Goal: Task Accomplishment & Management: Complete application form

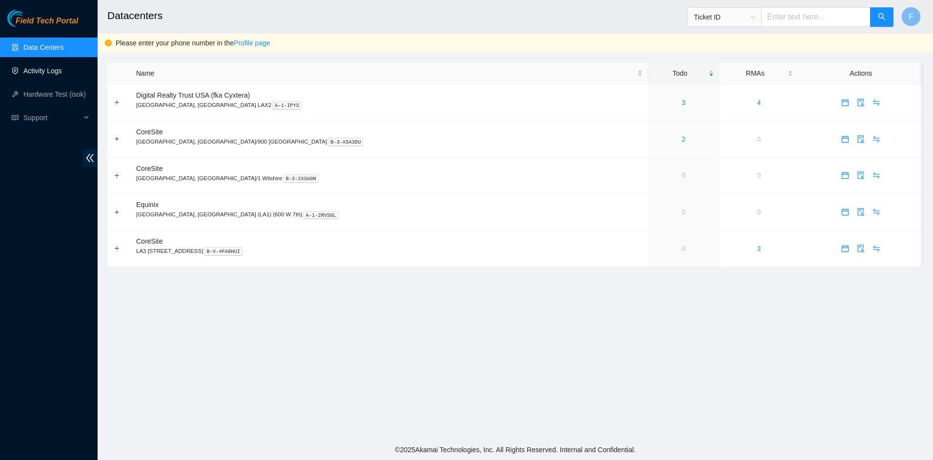
click at [45, 67] on link "Activity Logs" at bounding box center [42, 71] width 39 height 8
click at [52, 74] on link "Activity Logs" at bounding box center [42, 71] width 39 height 8
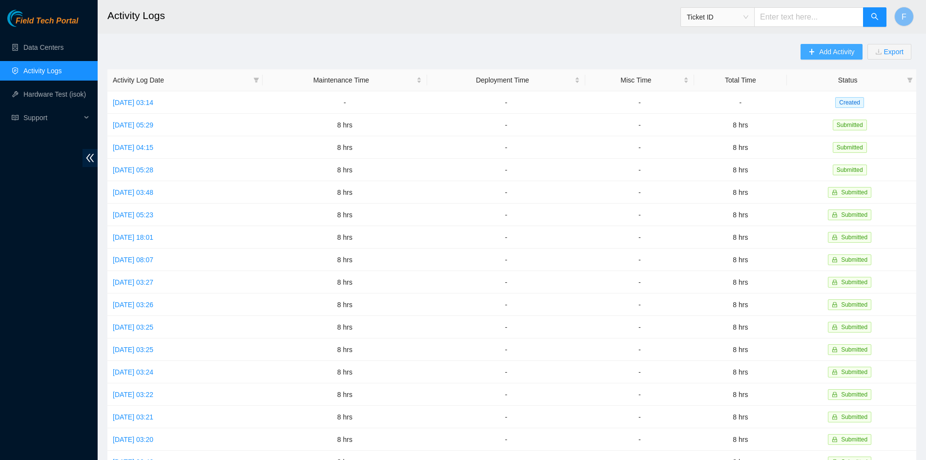
click at [827, 50] on span "Add Activity" at bounding box center [836, 51] width 35 height 11
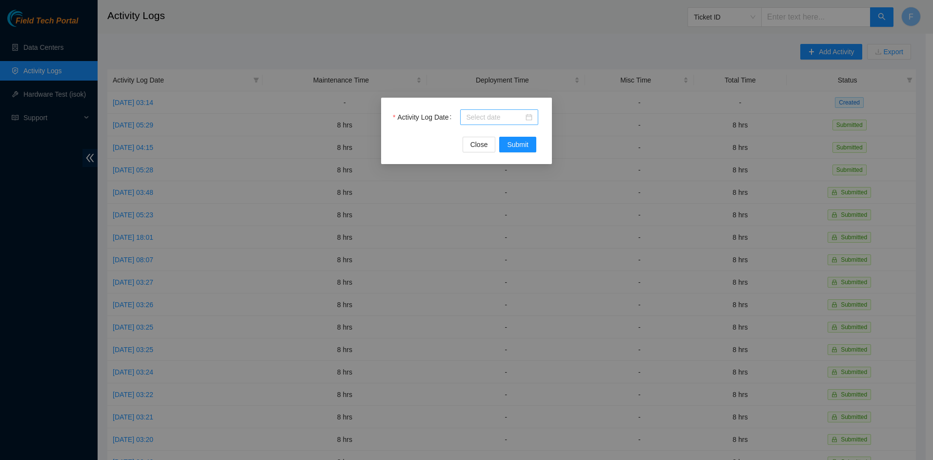
click at [532, 115] on div at bounding box center [499, 117] width 66 height 11
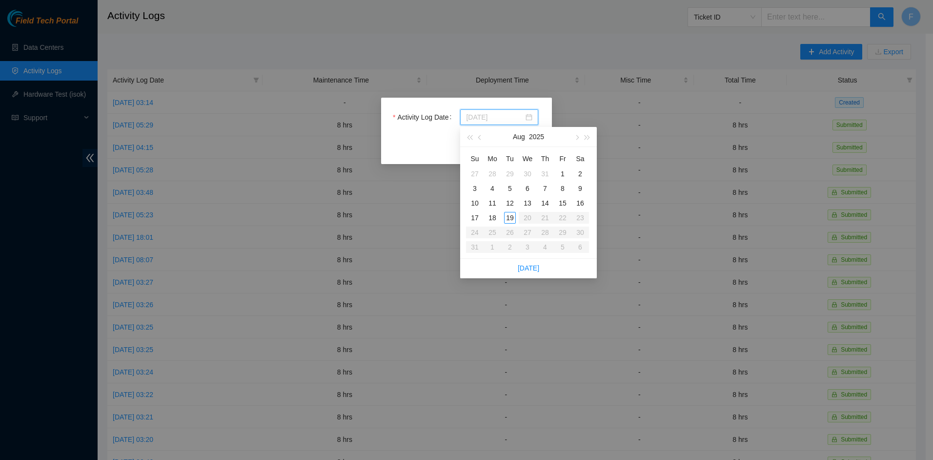
type input "2025-08-12"
type input "2025-08-19"
click at [510, 220] on div "19" at bounding box center [510, 218] width 12 height 12
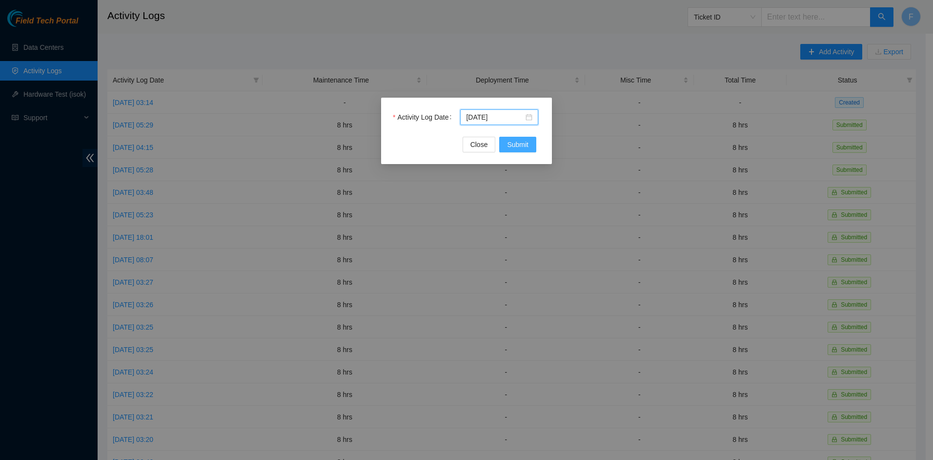
click at [527, 143] on span "Submit" at bounding box center [517, 144] width 21 height 11
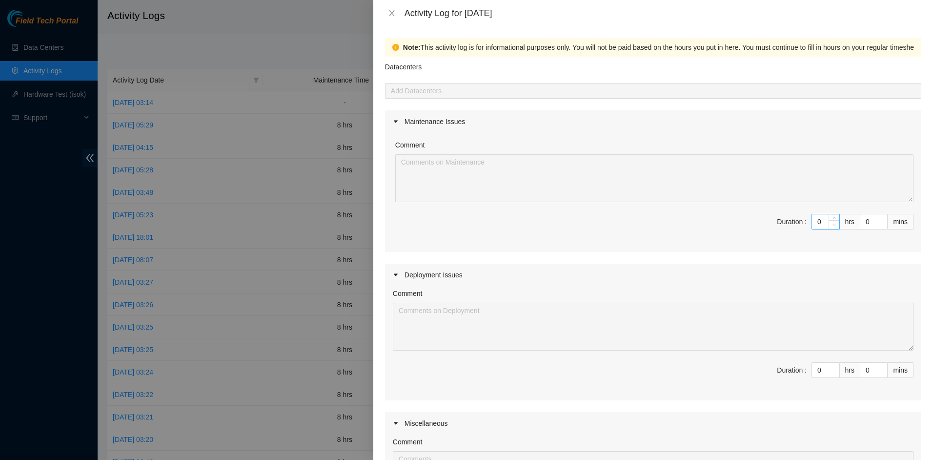
click at [831, 223] on span "down" at bounding box center [834, 225] width 6 height 6
drag, startPoint x: 825, startPoint y: 223, endPoint x: 828, endPoint y: 218, distance: 5.3
click at [831, 222] on span "down" at bounding box center [834, 225] width 6 height 6
type input "1"
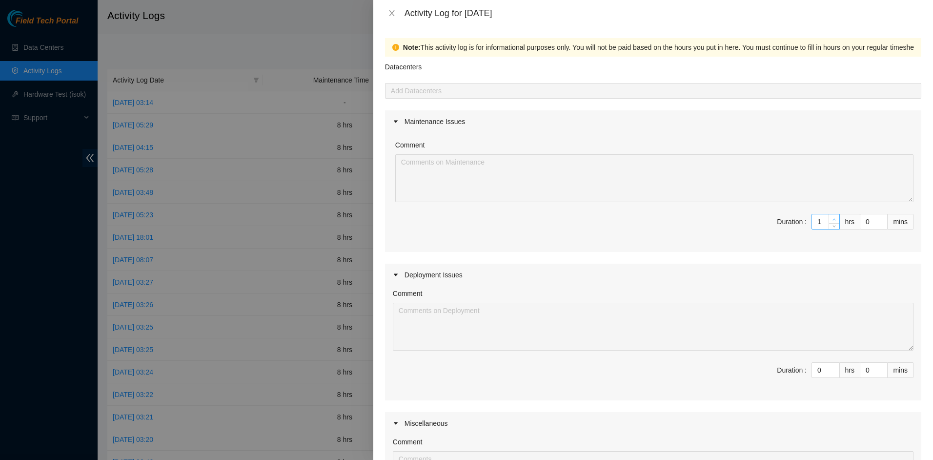
click at [832, 218] on icon "up" at bounding box center [833, 219] width 3 height 3
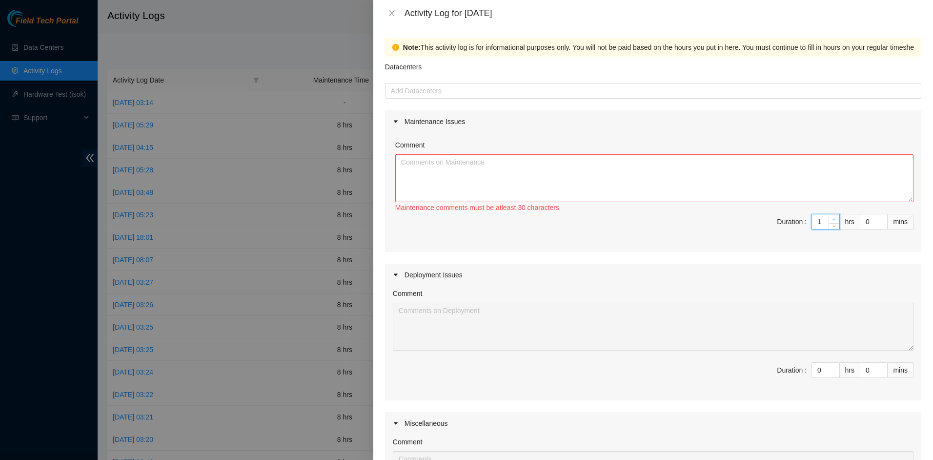
type input "2"
click at [832, 218] on icon "up" at bounding box center [833, 219] width 3 height 3
type input "3"
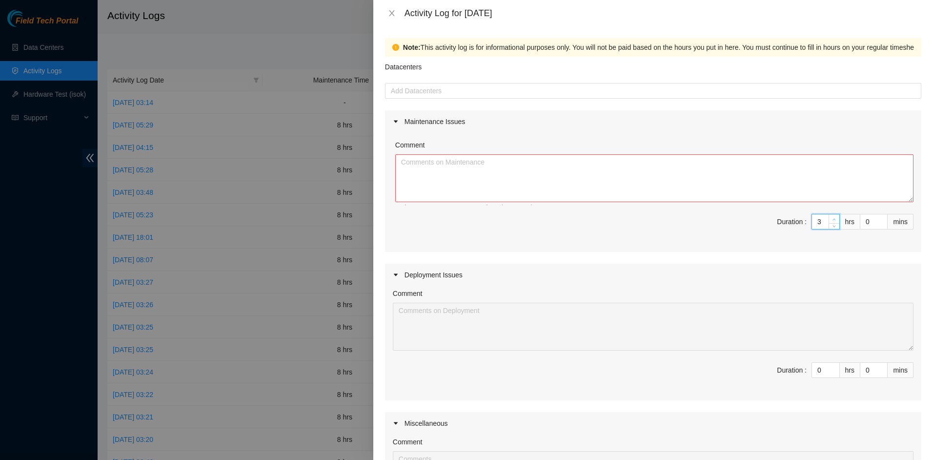
click at [832, 218] on icon "up" at bounding box center [833, 219] width 3 height 3
type input "4"
click at [832, 218] on icon "up" at bounding box center [833, 219] width 3 height 3
type input "5"
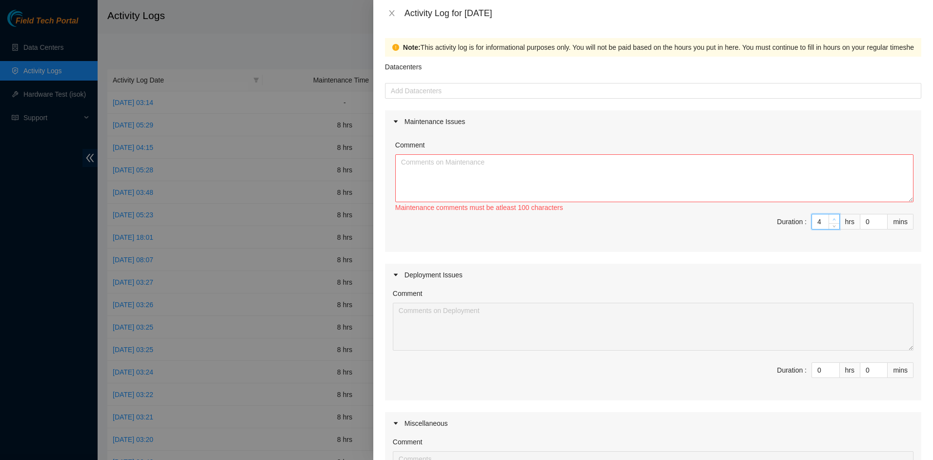
type input "5"
click at [832, 218] on icon "up" at bounding box center [833, 219] width 3 height 3
type input "6"
click at [832, 218] on icon "up" at bounding box center [833, 219] width 3 height 3
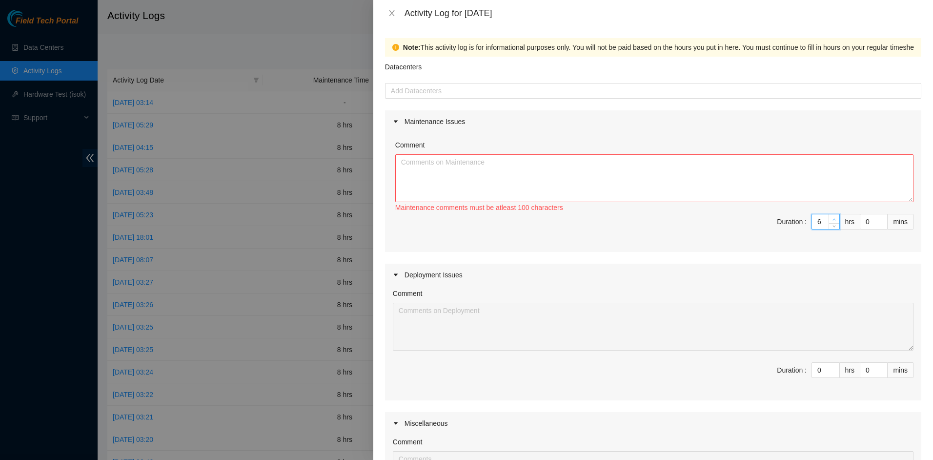
type input "7"
click at [832, 218] on icon "up" at bounding box center [833, 219] width 3 height 3
type input "8"
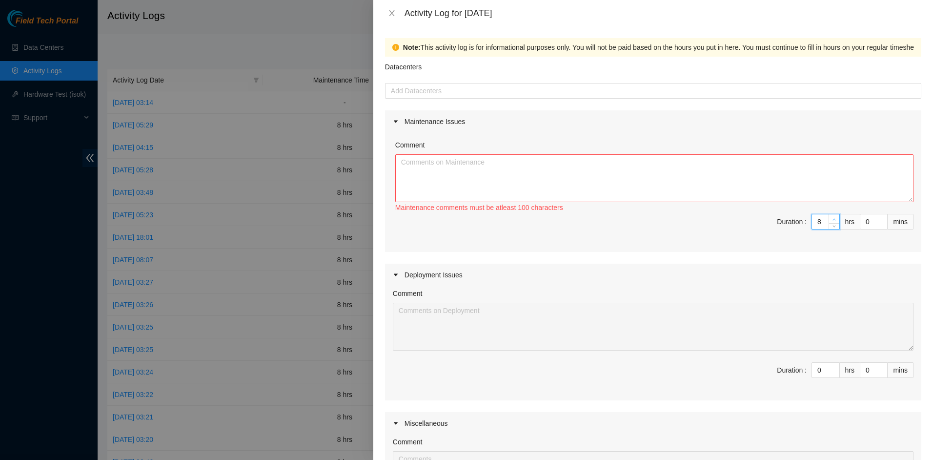
click at [832, 218] on icon "up" at bounding box center [833, 219] width 3 height 3
click at [801, 181] on textarea "Comment" at bounding box center [654, 178] width 518 height 48
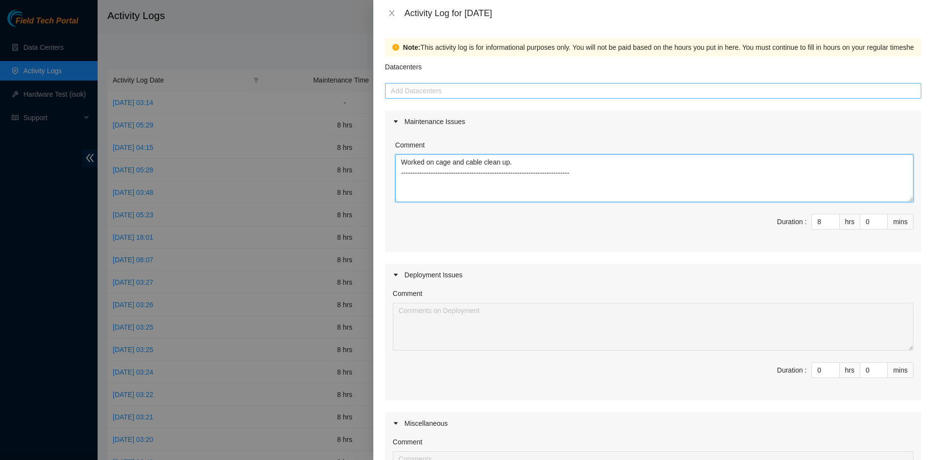
click at [583, 87] on div at bounding box center [652, 91] width 531 height 12
type textarea "Worked on cage and cable clean up. --------------------------------------------…"
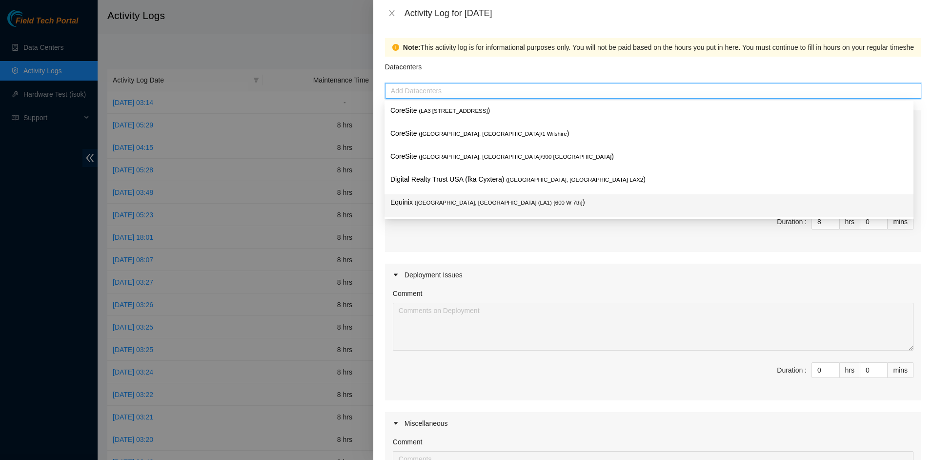
click at [404, 204] on p "Equinix ( Los Angeles, CA (LA1) {600 W 7th} )" at bounding box center [648, 202] width 517 height 11
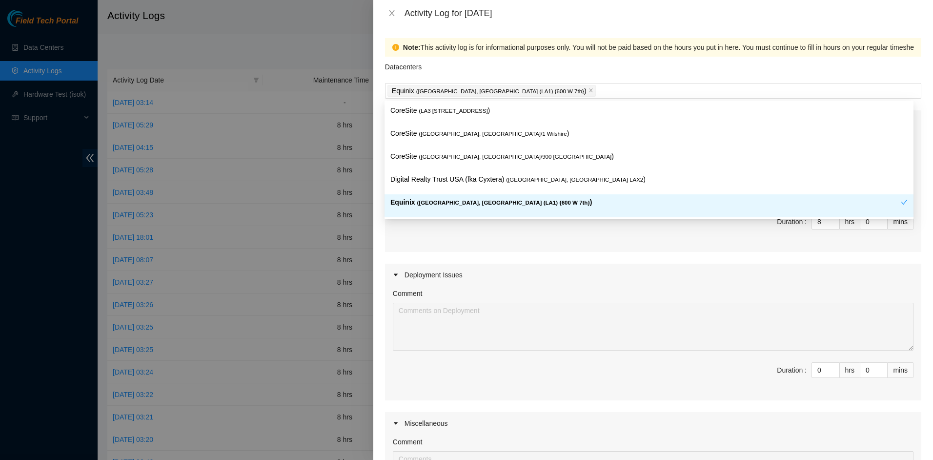
click at [402, 260] on div "Maintenance Issues Comment Worked on cage and cable clean up. -----------------…" at bounding box center [653, 329] width 536 height 438
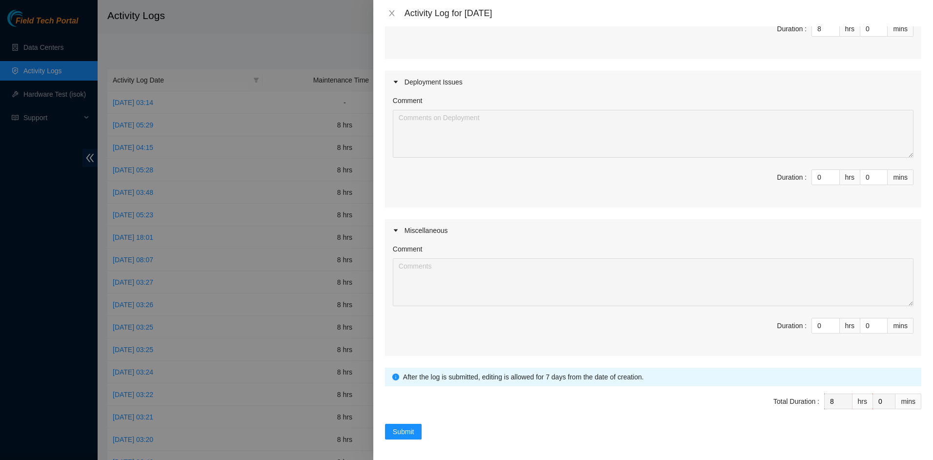
scroll to position [196, 0]
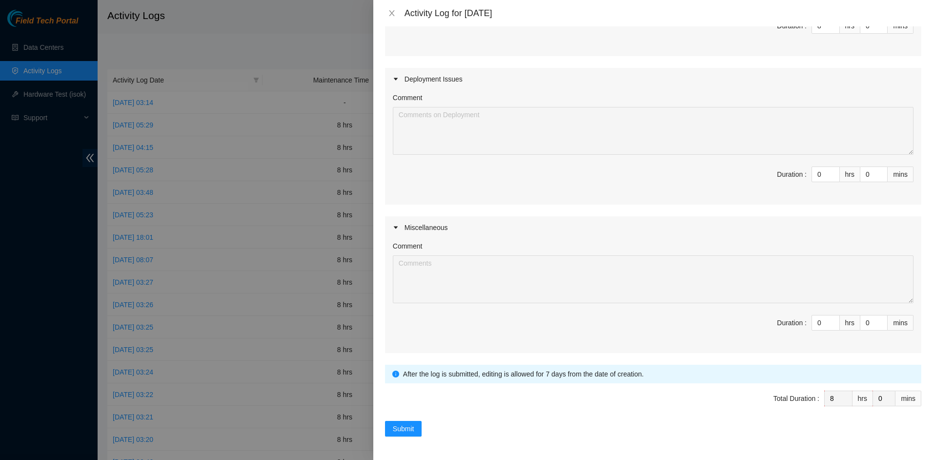
click at [415, 437] on div "Note: This activity log is for informational purposes only. You will not be pai…" at bounding box center [653, 242] width 560 height 433
click at [410, 427] on span "Submit" at bounding box center [403, 428] width 21 height 11
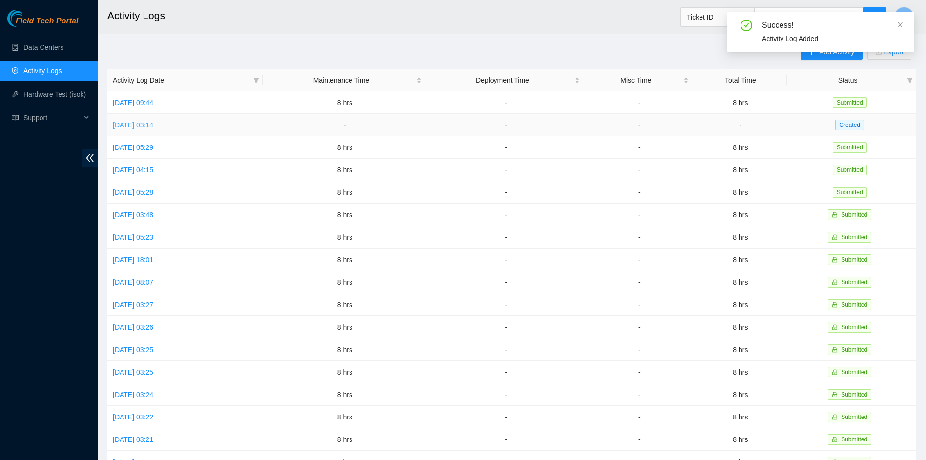
click at [153, 125] on link "Mon, 18 Aug 2025 03:14" at bounding box center [133, 125] width 41 height 8
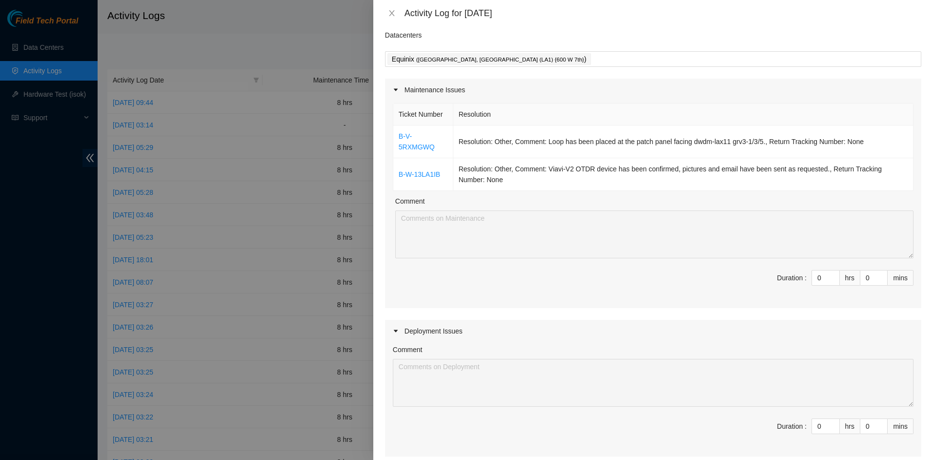
scroll to position [49, 0]
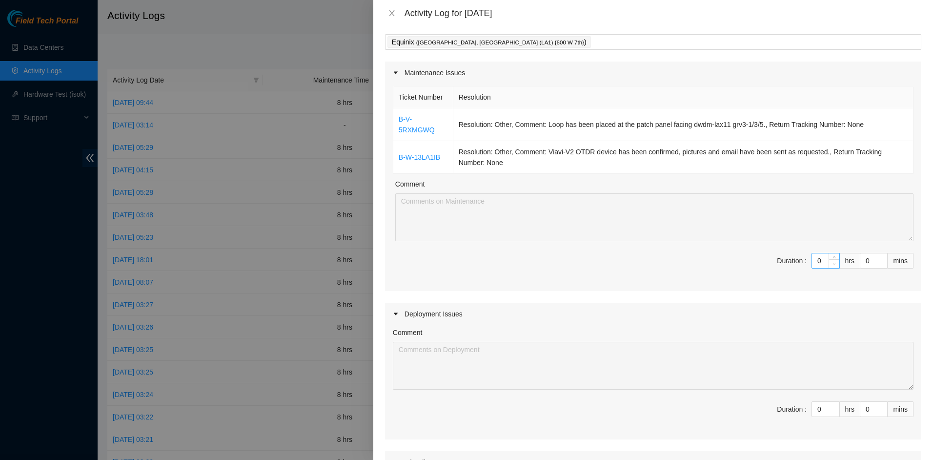
click at [829, 262] on span "Decrease Value" at bounding box center [834, 263] width 11 height 9
click at [829, 261] on span "Decrease Value" at bounding box center [834, 263] width 11 height 9
click at [829, 260] on span "Decrease Value" at bounding box center [834, 263] width 11 height 9
click at [829, 259] on span "Decrease Value" at bounding box center [834, 263] width 11 height 9
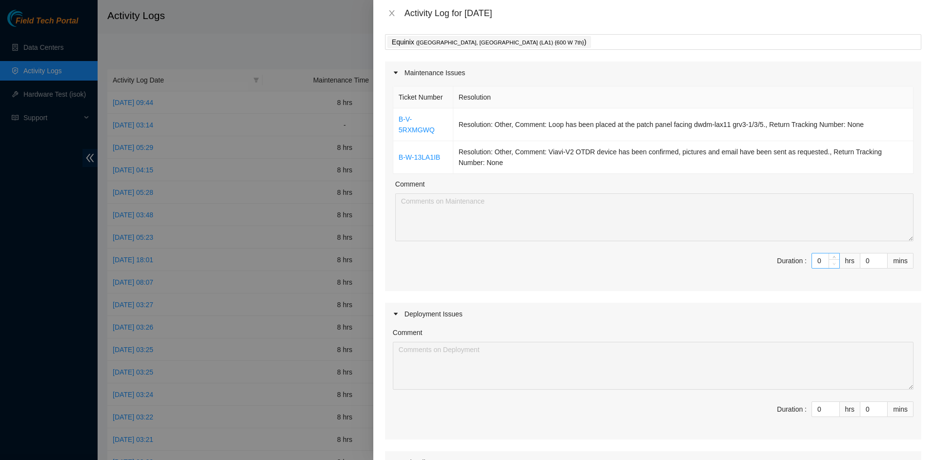
click at [829, 259] on span "Decrease Value" at bounding box center [834, 263] width 11 height 9
type input "1"
click at [832, 259] on icon "up" at bounding box center [833, 258] width 3 height 3
type input "2"
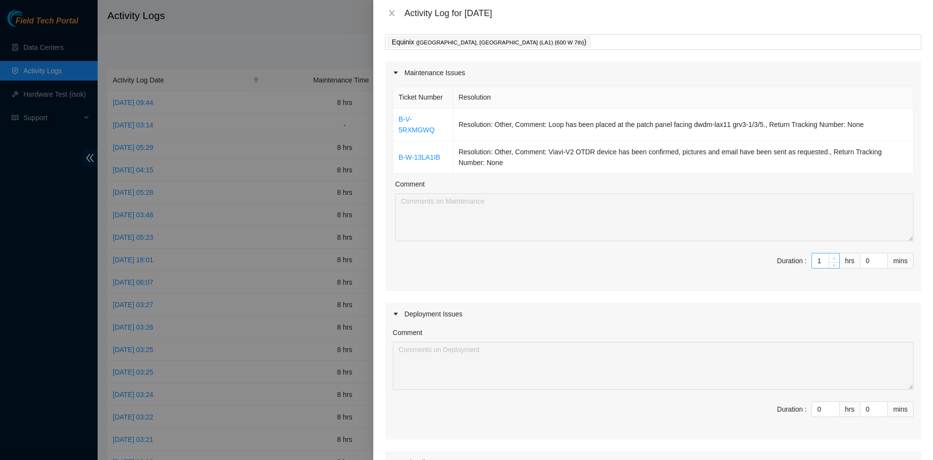
type input "2"
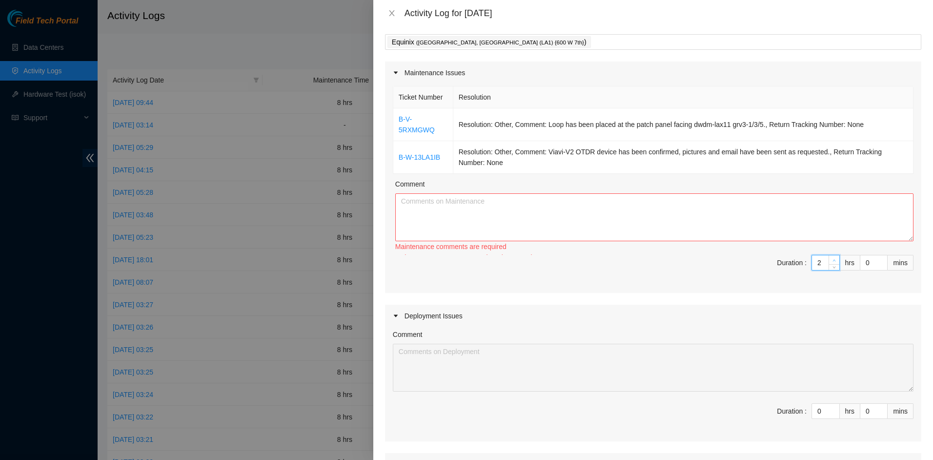
click at [832, 259] on icon "up" at bounding box center [833, 260] width 3 height 3
type input "3"
click at [831, 258] on span "up" at bounding box center [834, 260] width 6 height 6
type input "4"
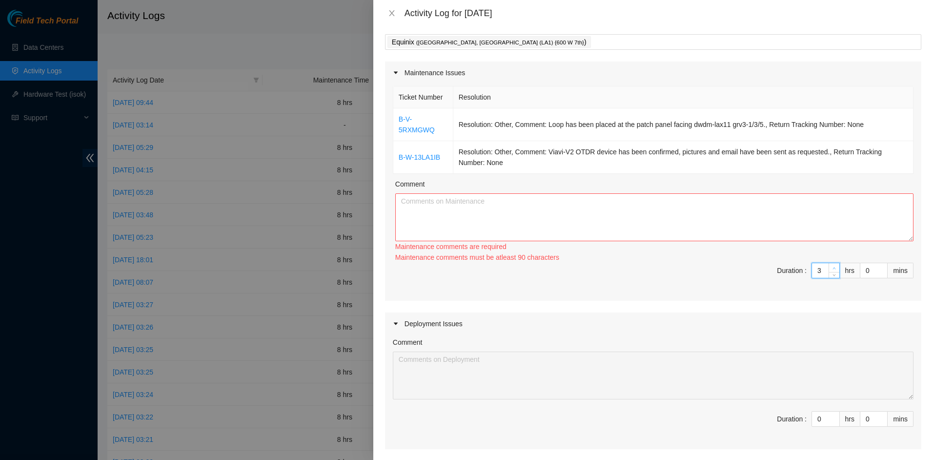
type input "4"
click at [829, 263] on span "Increase Value" at bounding box center [834, 267] width 11 height 9
type input "5"
click at [829, 263] on span "Increase Value" at bounding box center [834, 267] width 11 height 9
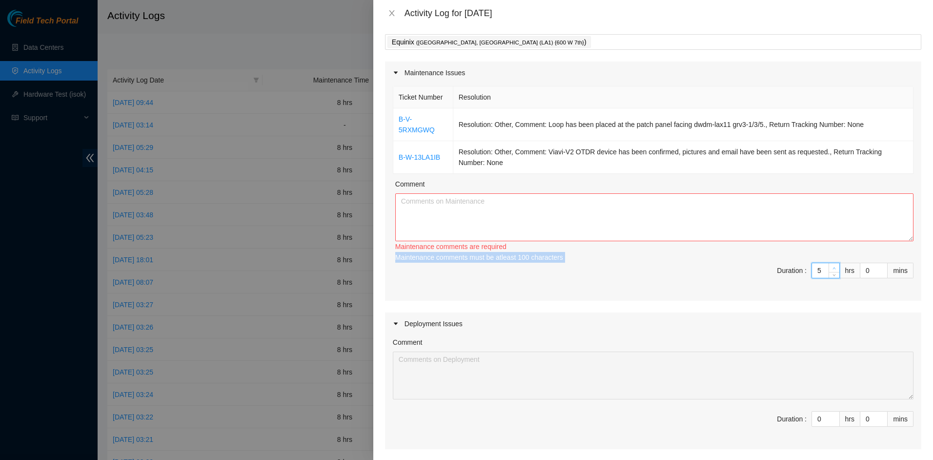
click at [826, 258] on div "Maintenance comments must be atleast 100 characters" at bounding box center [654, 257] width 518 height 11
drag, startPoint x: 826, startPoint y: 258, endPoint x: 825, endPoint y: 272, distance: 13.7
click at [831, 272] on span "down" at bounding box center [834, 274] width 6 height 6
type input "4"
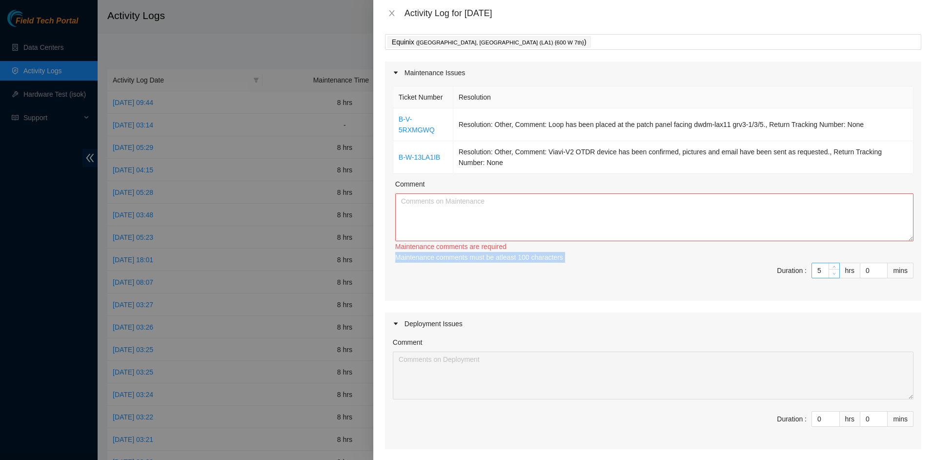
type input "4"
type input "5"
click at [831, 267] on span "up" at bounding box center [834, 268] width 6 height 6
type input "6"
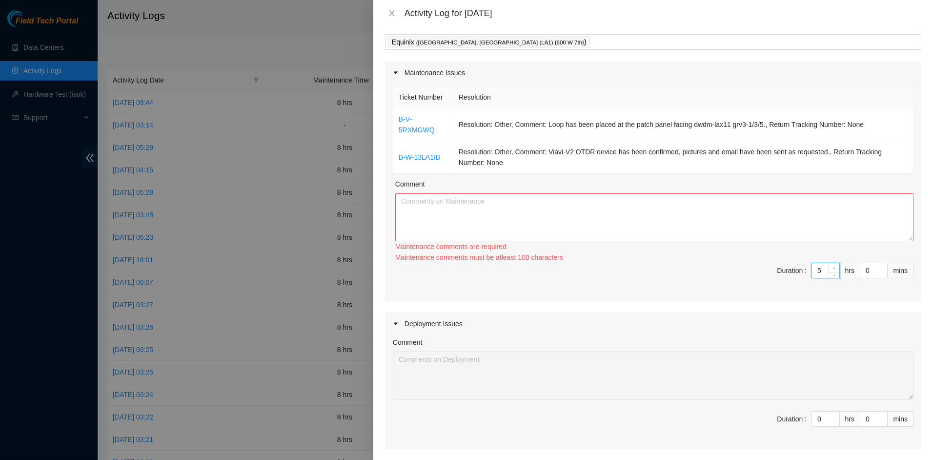
type input "6"
click at [831, 267] on span "up" at bounding box center [834, 268] width 6 height 6
type input "7"
click at [831, 267] on span "up" at bounding box center [834, 268] width 6 height 6
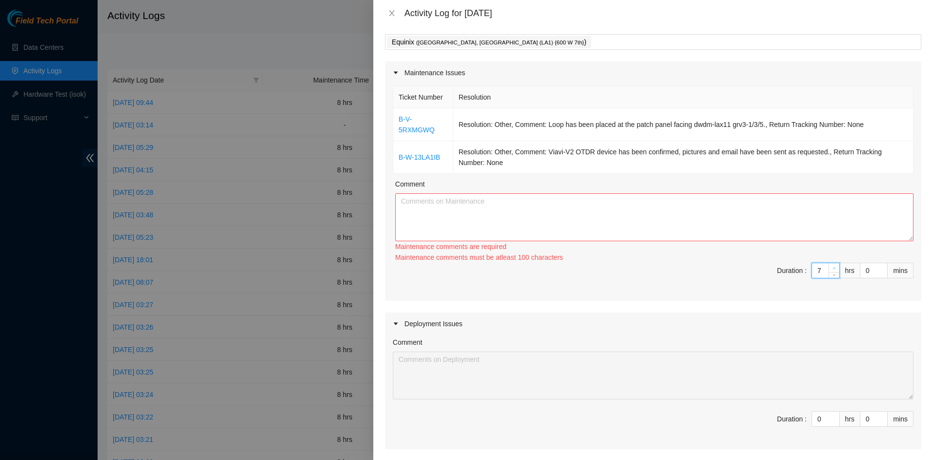
type input "8"
click at [831, 267] on span "up" at bounding box center [834, 268] width 6 height 6
type input "9"
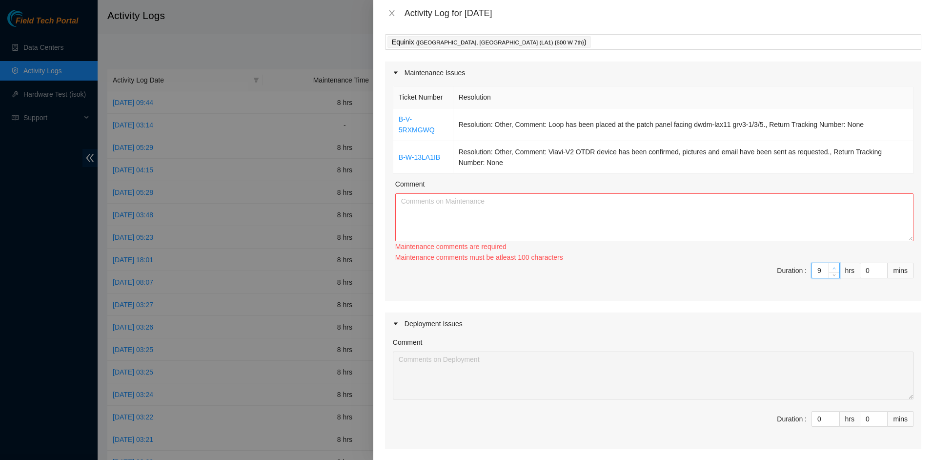
click at [831, 267] on span "up" at bounding box center [834, 268] width 6 height 6
type input "8"
click at [831, 276] on span "down" at bounding box center [834, 274] width 6 height 6
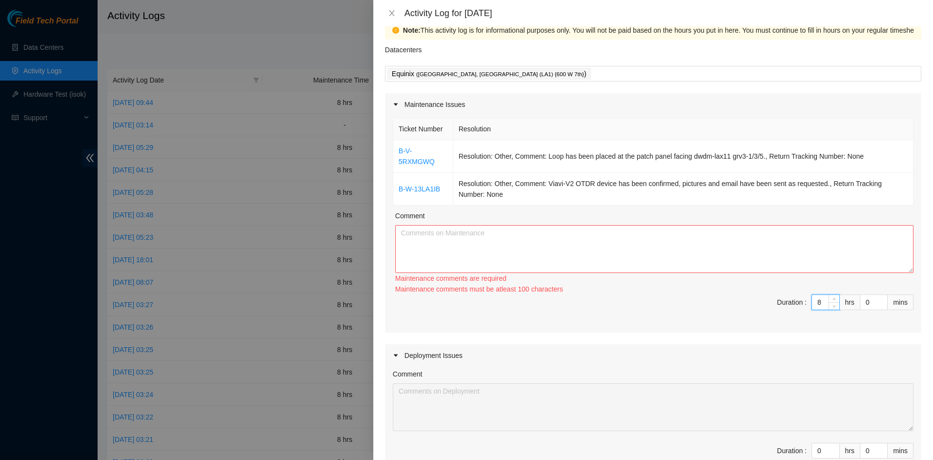
scroll to position [0, 0]
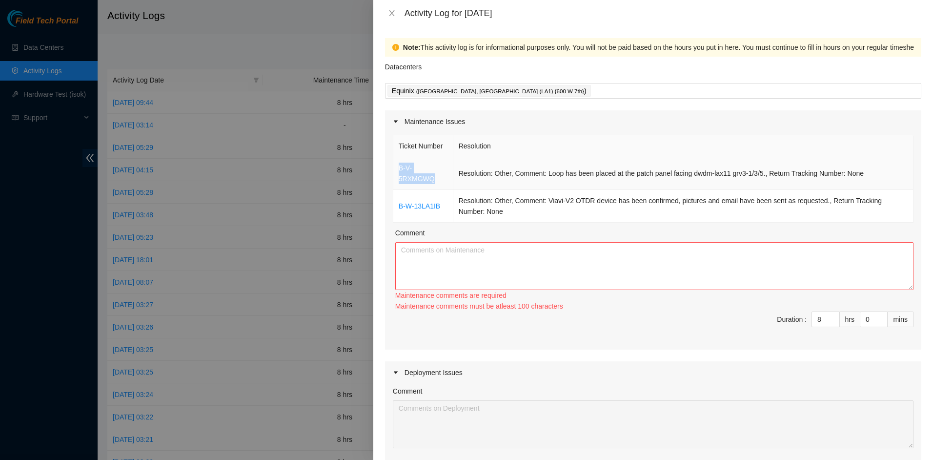
drag, startPoint x: 436, startPoint y: 178, endPoint x: 393, endPoint y: 168, distance: 44.0
click at [393, 168] on td "B-V-5RXMGWQ" at bounding box center [423, 173] width 60 height 33
copy link "B-V-5RXMGWQ"
click at [462, 282] on textarea "Comment" at bounding box center [654, 266] width 518 height 48
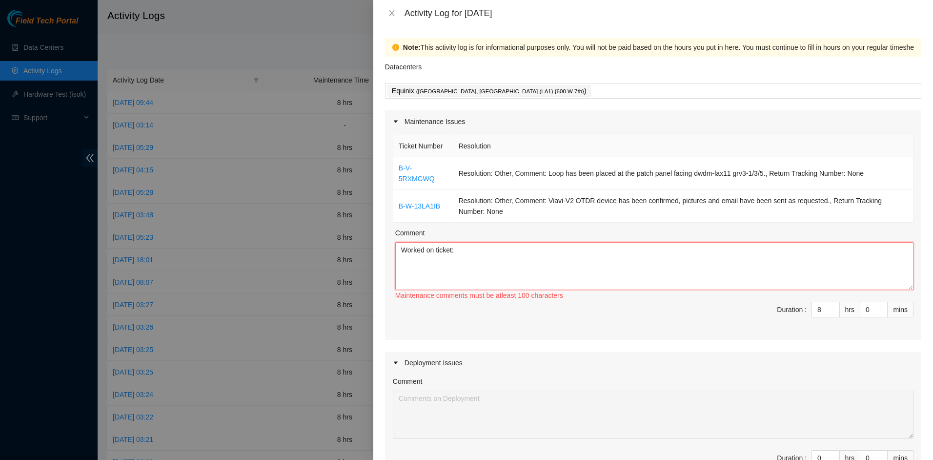
paste textarea "B-V-5RXMGWQ"
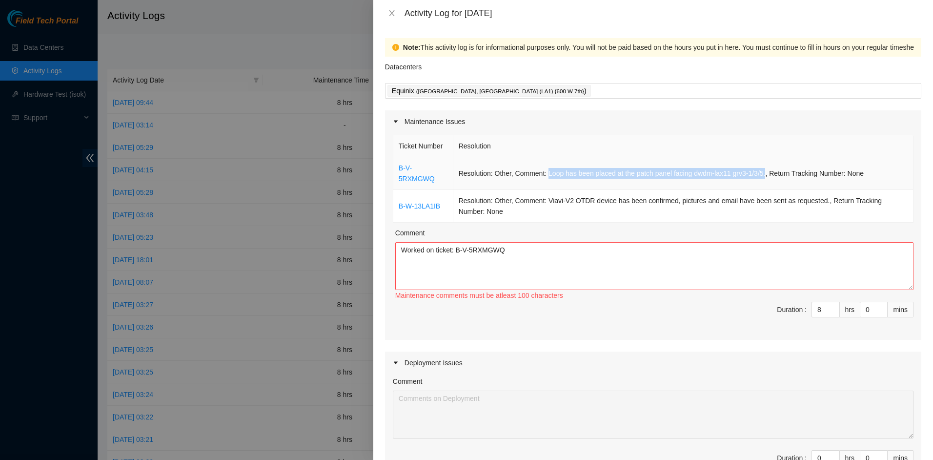
drag, startPoint x: 546, startPoint y: 176, endPoint x: 763, endPoint y: 175, distance: 217.1
click at [763, 175] on td "Resolution: Other, Comment: Loop has been placed at the patch panel facing dwdm…" at bounding box center [683, 173] width 460 height 33
copy td "Loop has been placed at the patch panel facing dwdm-lax11 grv3-1/3/5."
click at [587, 253] on textarea "Worked on ticket: B-V-5RXMGWQ" at bounding box center [654, 266] width 518 height 48
paste textarea "Loop has been placed at the patch panel facing dwdm-lax11 grv3-1/3/5."
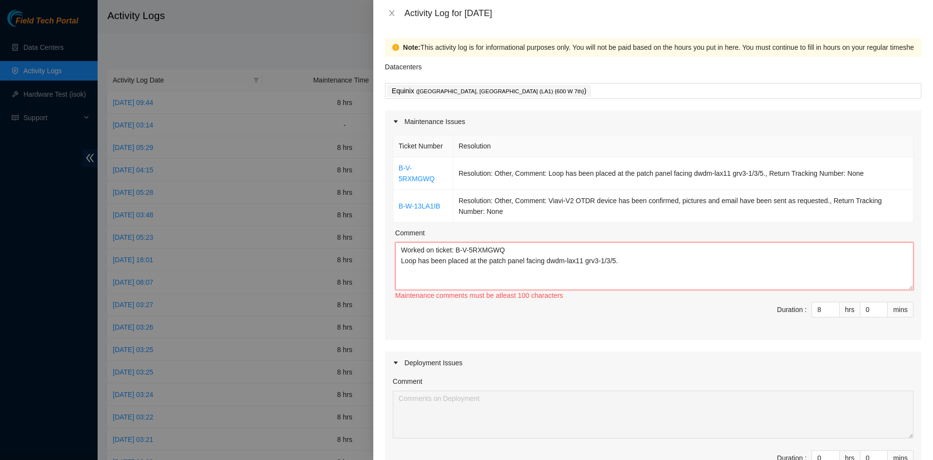
click at [449, 251] on textarea "Worked on ticket: B-V-5RXMGWQ Loop has been placed at the patch panel facing dw…" at bounding box center [654, 266] width 518 height 48
paste textarea "B-V-5RXMGWQ"
click at [701, 255] on textarea "Worked on tickets below. B-V-5RXMGWQ - Loop has been placed at the patch panel …" at bounding box center [654, 266] width 518 height 48
drag, startPoint x: 446, startPoint y: 204, endPoint x: 400, endPoint y: 210, distance: 46.2
click at [400, 210] on td "B-W-13LA1IB" at bounding box center [423, 206] width 60 height 33
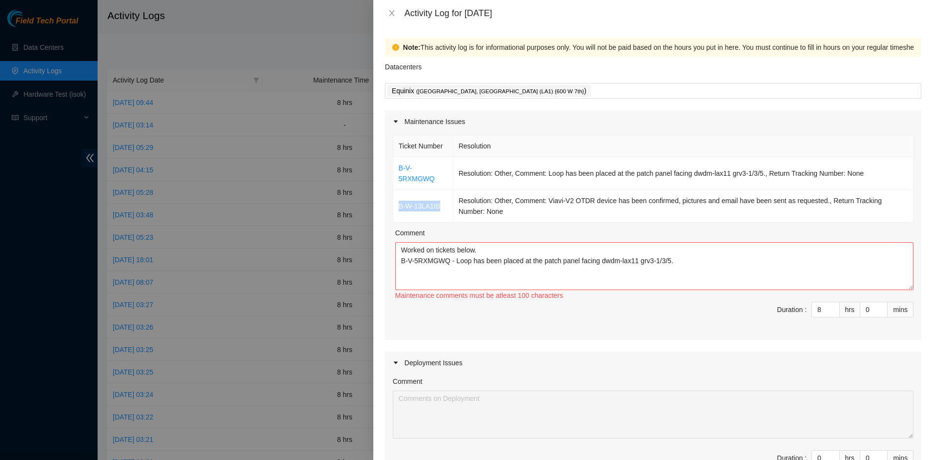
copy link "B-W-13LA1IB"
click at [416, 284] on textarea "Worked on tickets below. B-V-5RXMGWQ - Loop has been placed at the patch panel …" at bounding box center [654, 266] width 518 height 48
paste textarea "B-W-13LA1IB"
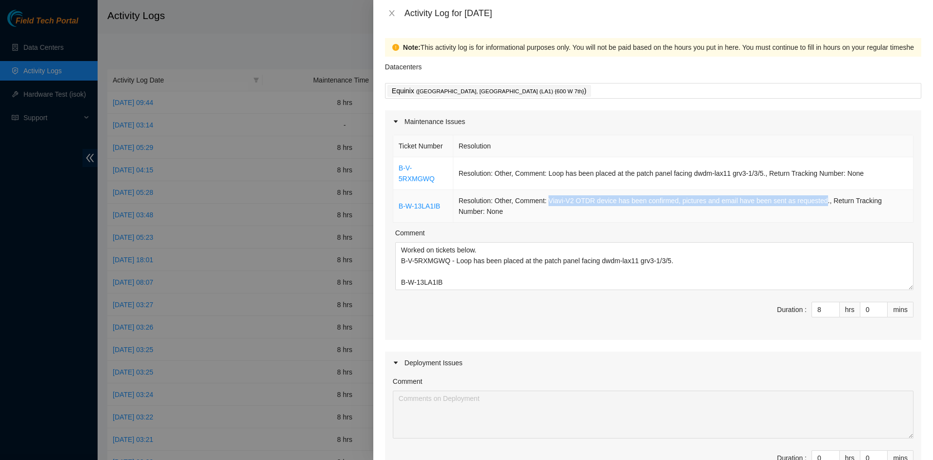
drag, startPoint x: 546, startPoint y: 200, endPoint x: 818, endPoint y: 204, distance: 271.8
click at [818, 204] on td "Resolution: Other, Comment: Viavi-V2 OTDR device has been confirmed, pictures a…" at bounding box center [683, 206] width 460 height 33
copy td "Viavi-V2 OTDR device has been confirmed, pictures and email have been sent as r…"
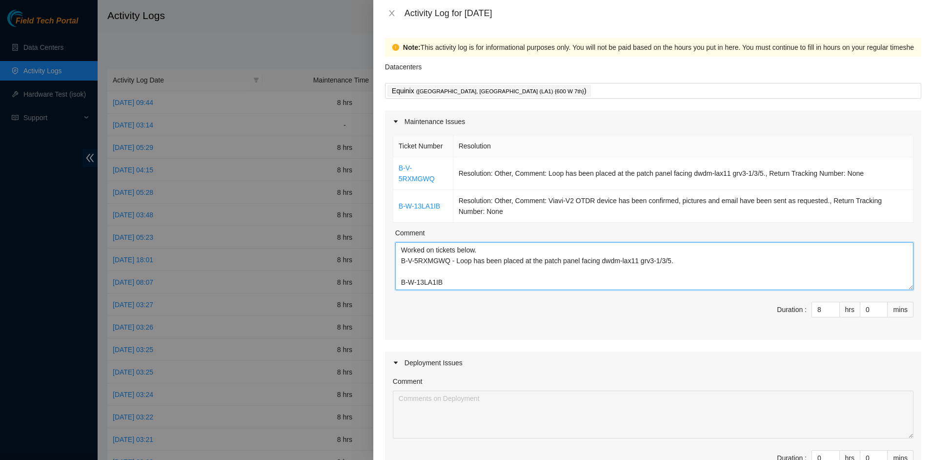
click at [539, 281] on textarea "Worked on tickets below. B-V-5RXMGWQ - Loop has been placed at the patch panel …" at bounding box center [654, 266] width 518 height 48
paste textarea "Viavi-V2 OTDR device has been confirmed, pictures and email have been sent as r…"
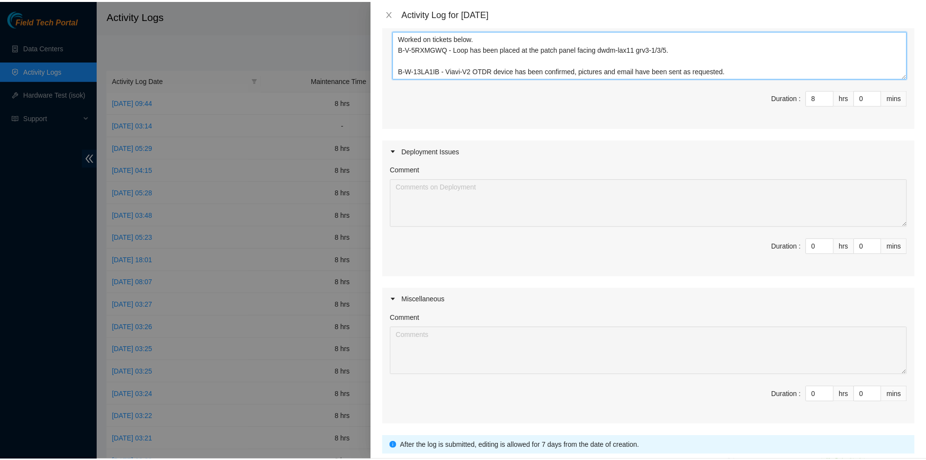
scroll to position [284, 0]
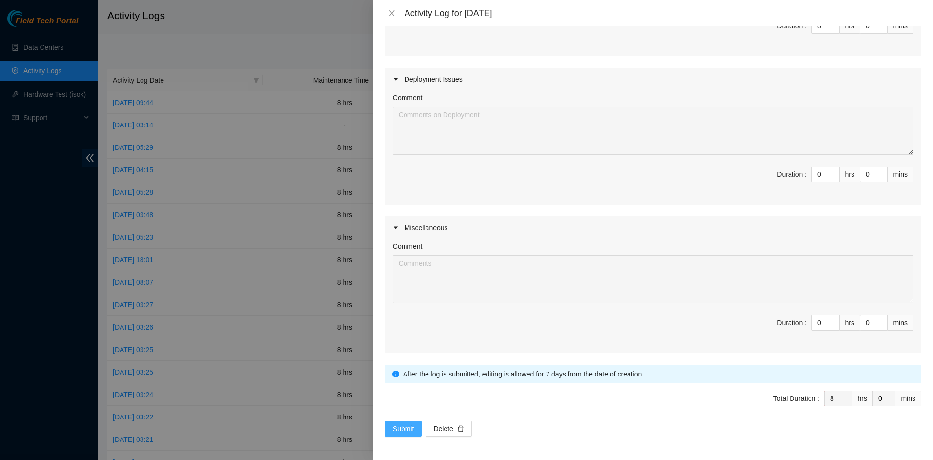
type textarea "Worked on tickets below. B-V-5RXMGWQ - Loop has been placed at the patch panel …"
click at [407, 424] on span "Submit" at bounding box center [403, 428] width 21 height 11
